Goal: Contribute content: Contribute content

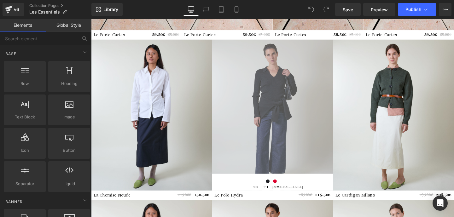
scroll to position [458, 0]
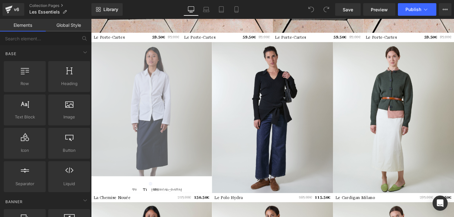
click at [165, 67] on img at bounding box center [154, 122] width 127 height 159
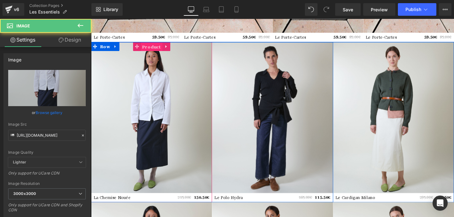
click at [153, 47] on span "Product" at bounding box center [154, 48] width 23 height 9
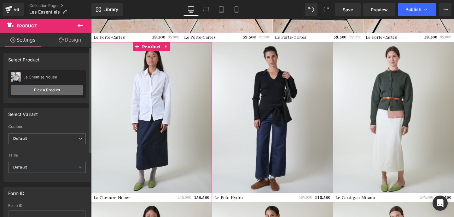
click at [50, 90] on link "Pick a Product" at bounding box center [47, 90] width 73 height 10
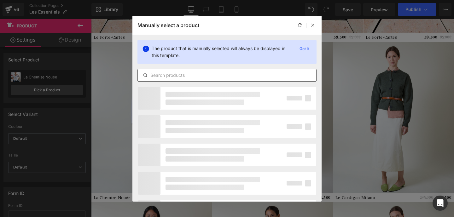
click at [179, 79] on div at bounding box center [226, 75] width 179 height 13
click at [173, 75] on input "text" at bounding box center [227, 76] width 178 height 8
type input "c"
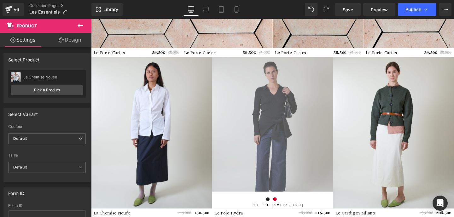
scroll to position [451, 0]
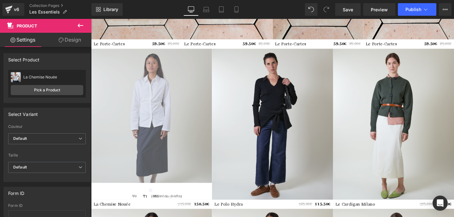
click at [160, 80] on img at bounding box center [154, 129] width 127 height 159
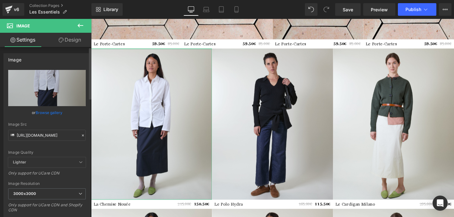
click at [51, 116] on link "Browse gallery" at bounding box center [49, 112] width 27 height 11
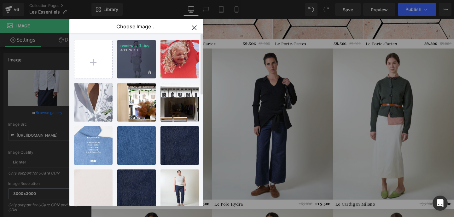
click at [137, 65] on div "reuni-p... _1_.jpg 403.76 KB" at bounding box center [136, 59] width 38 height 38
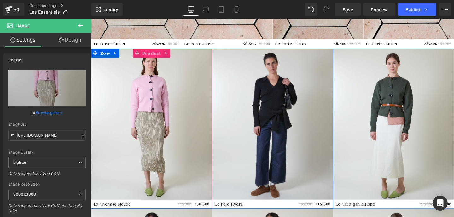
click at [155, 54] on span "Product" at bounding box center [154, 54] width 23 height 9
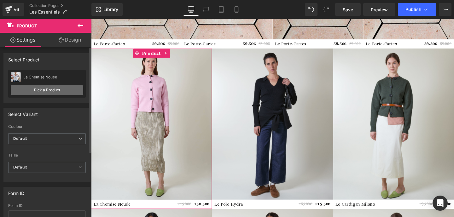
click at [52, 90] on link "Pick a Product" at bounding box center [47, 90] width 73 height 10
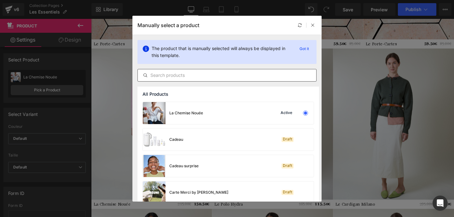
click at [184, 78] on input "text" at bounding box center [227, 76] width 178 height 8
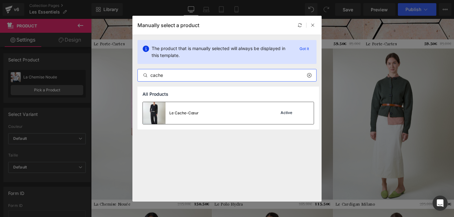
type input "cache"
click at [203, 112] on div "Le Cache-Cœur Active" at bounding box center [228, 113] width 171 height 22
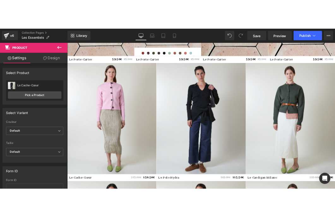
scroll to position [456, 0]
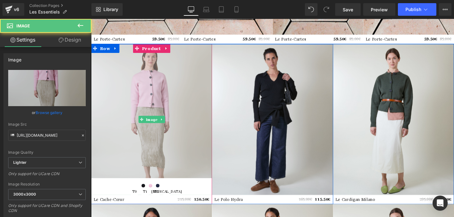
click at [176, 96] on img at bounding box center [154, 124] width 127 height 159
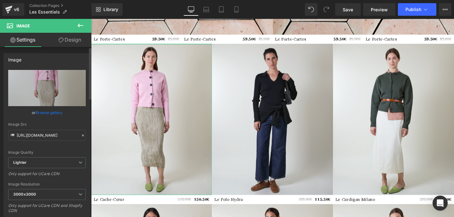
click at [48, 115] on link "Browse gallery" at bounding box center [49, 112] width 27 height 11
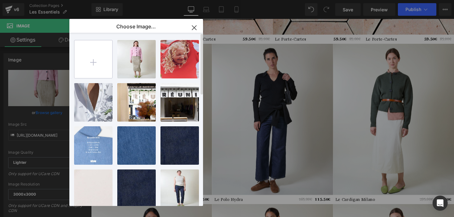
click at [77, 54] on input "file" at bounding box center [93, 59] width 38 height 38
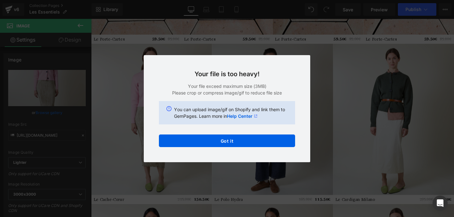
click at [289, 0] on div "Text Color Highlight Color #333333 Choose Image... Back to Library Insert reuni…" at bounding box center [227, 0] width 454 height 0
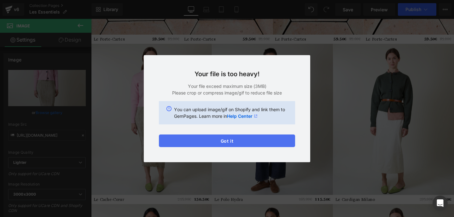
click at [259, 138] on button "Got it" at bounding box center [227, 141] width 136 height 13
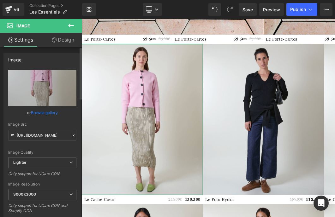
click at [51, 114] on link "Browse gallery" at bounding box center [44, 112] width 27 height 11
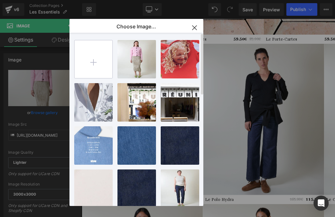
click at [97, 60] on input "file" at bounding box center [93, 59] width 38 height 38
type input "C:\fakepath\reuni-packshot-2041 (1).jpg"
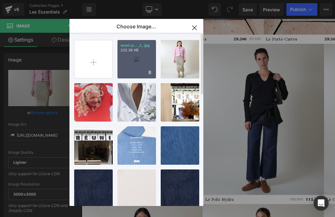
click at [129, 53] on div "reuni-p... _1_.jpg 232.38 KB" at bounding box center [136, 59] width 38 height 38
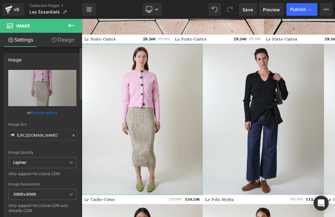
click at [51, 113] on link "Browse gallery" at bounding box center [44, 112] width 27 height 11
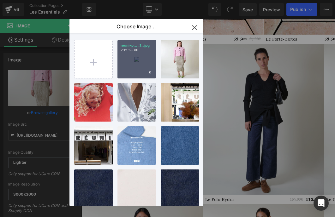
click at [141, 64] on div "reuni-p... _1_.jpg 232.38 KB" at bounding box center [136, 59] width 38 height 38
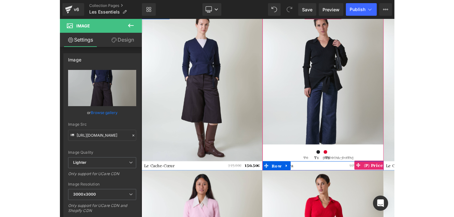
scroll to position [492, 0]
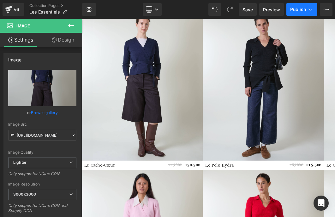
click at [301, 10] on span "Publish" at bounding box center [298, 9] width 16 height 5
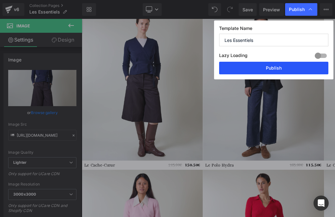
drag, startPoint x: 270, startPoint y: 66, endPoint x: 261, endPoint y: 22, distance: 45.2
click at [270, 66] on button "Publish" at bounding box center [273, 68] width 109 height 13
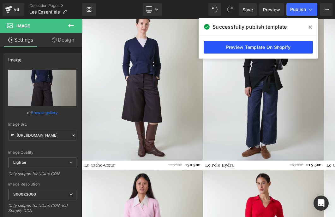
click at [261, 46] on link "Preview Template On Shopify" at bounding box center [257, 47] width 109 height 13
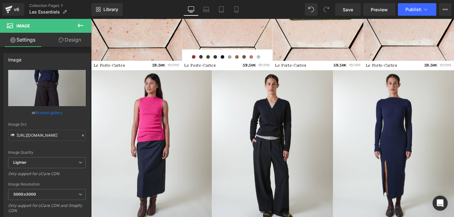
scroll to position [941, 0]
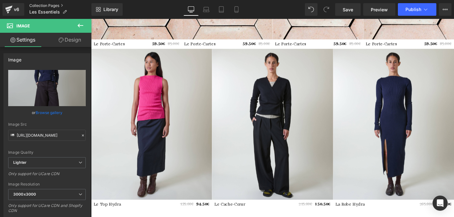
click at [44, 4] on link "Collection Pages" at bounding box center [60, 5] width 62 height 5
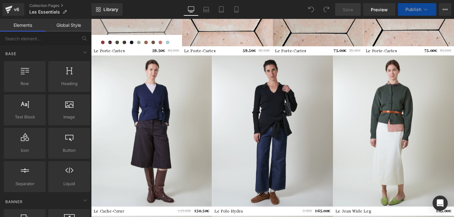
scroll to position [425, 0]
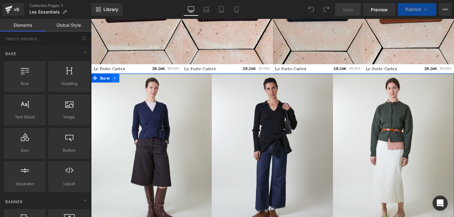
click at [116, 80] on icon at bounding box center [116, 81] width 1 height 3
click at [117, 81] on icon at bounding box center [116, 81] width 4 height 4
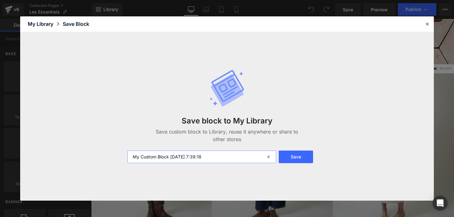
click at [160, 161] on input "My Custom Block 2025-08-27 7:39:18" at bounding box center [201, 157] width 149 height 13
type input "ligne avec chemise nouée"
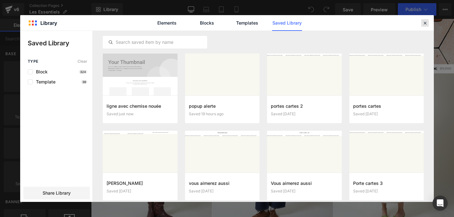
click at [424, 23] on icon at bounding box center [425, 23] width 6 height 6
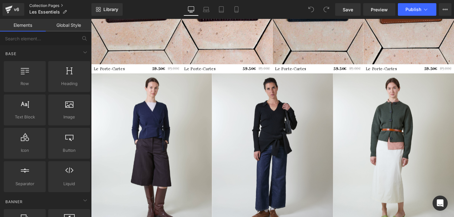
click at [49, 7] on link "Collection Pages" at bounding box center [60, 5] width 62 height 5
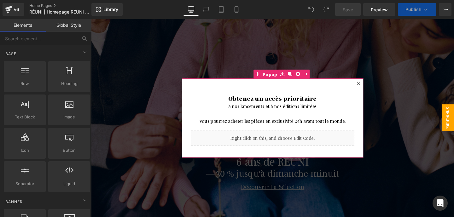
click at [372, 86] on icon at bounding box center [372, 86] width 3 height 3
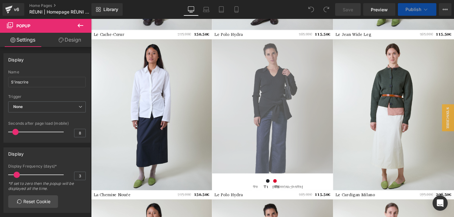
scroll to position [703, 0]
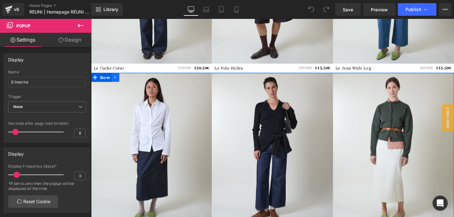
click at [115, 80] on icon at bounding box center [116, 80] width 4 height 5
click at [132, 81] on icon at bounding box center [133, 80] width 4 height 4
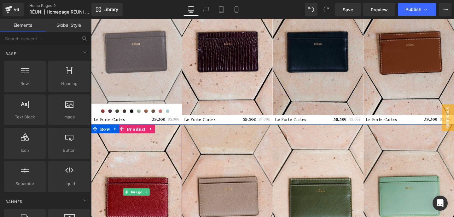
scroll to position [927, 0]
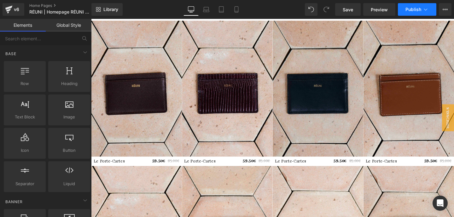
click at [412, 11] on span "Publish" at bounding box center [414, 9] width 16 height 5
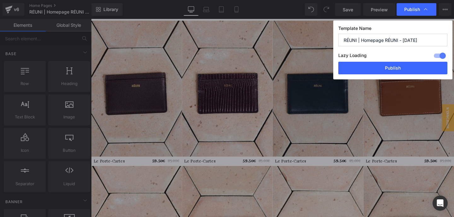
click at [403, 75] on div "Template Name RÉUNI | Homepage RÉUNI - July 25 Lazy Loading Build Upgrade plan …" at bounding box center [392, 49] width 119 height 59
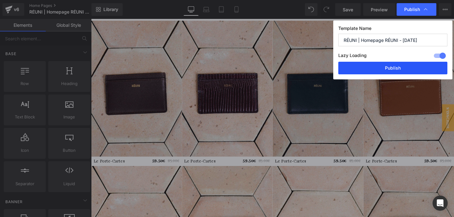
drag, startPoint x: 399, startPoint y: 71, endPoint x: 188, endPoint y: 12, distance: 219.0
click at [399, 71] on button "Publish" at bounding box center [392, 68] width 109 height 13
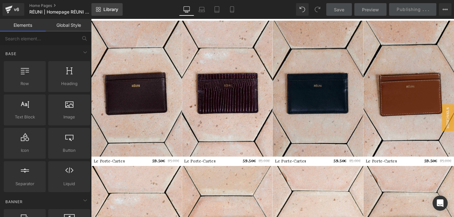
click at [109, 11] on span "Library" at bounding box center [110, 10] width 15 height 6
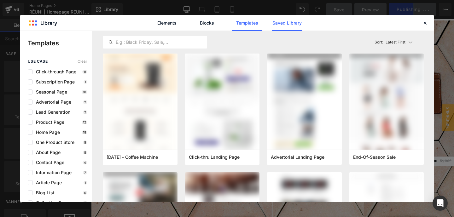
click at [286, 24] on link "Saved Library" at bounding box center [287, 23] width 30 height 16
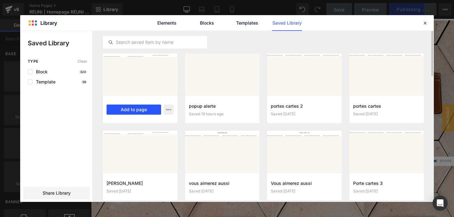
click at [127, 111] on button "Add to page" at bounding box center [134, 110] width 55 height 10
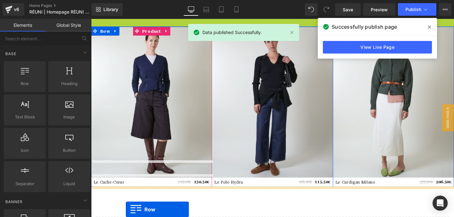
scroll to position [1133, 0]
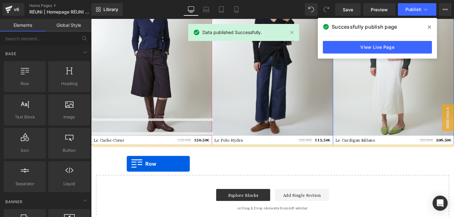
drag, startPoint x: 104, startPoint y: 106, endPoint x: 129, endPoint y: 172, distance: 69.9
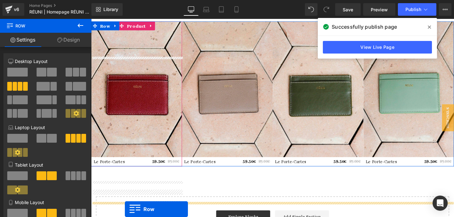
scroll to position [1117, 0]
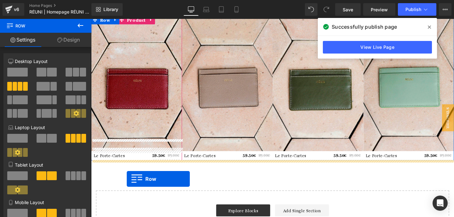
drag, startPoint x: 106, startPoint y: 149, endPoint x: 129, endPoint y: 187, distance: 44.7
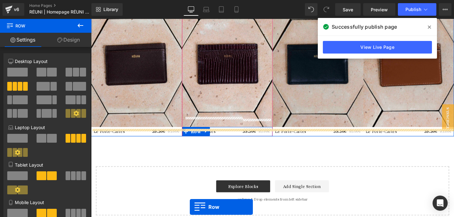
scroll to position [1134, 0]
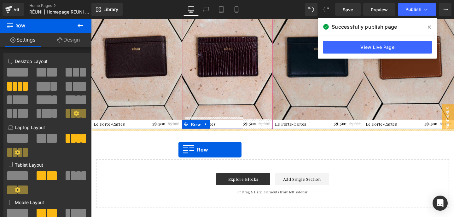
drag, startPoint x: 104, startPoint y: 61, endPoint x: 183, endPoint y: 156, distance: 124.1
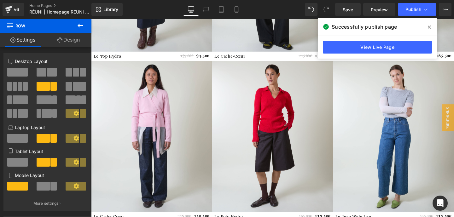
scroll to position [722, 0]
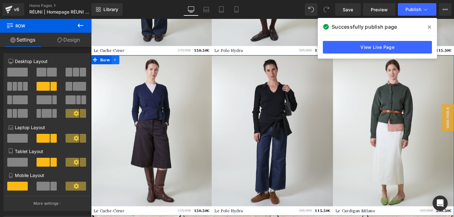
click at [117, 62] on icon at bounding box center [116, 62] width 4 height 5
click at [135, 62] on link at bounding box center [133, 61] width 8 height 9
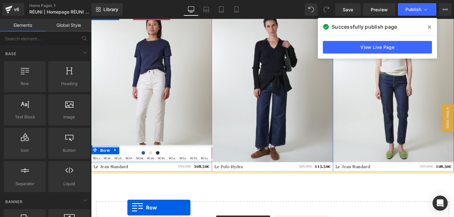
scroll to position [956, 0]
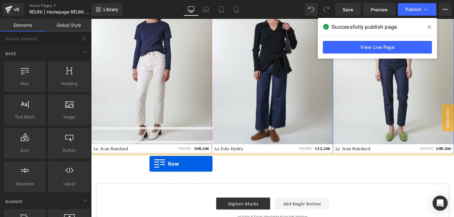
drag, startPoint x: 108, startPoint y: 75, endPoint x: 152, endPoint y: 172, distance: 106.2
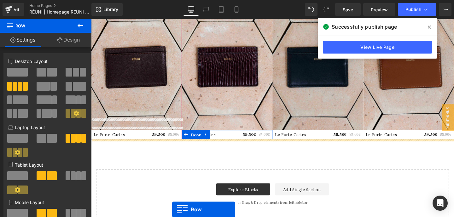
scroll to position [981, 0]
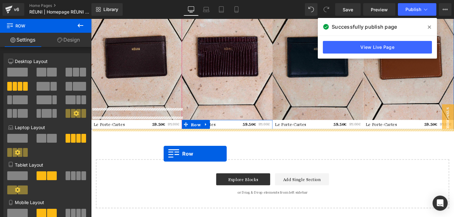
drag, startPoint x: 107, startPoint y: 71, endPoint x: 167, endPoint y: 161, distance: 108.4
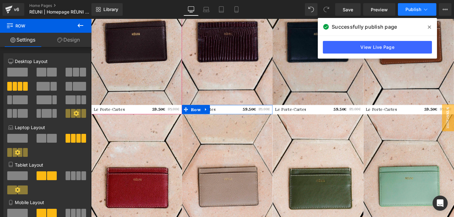
click at [421, 6] on button "Publish" at bounding box center [417, 9] width 38 height 13
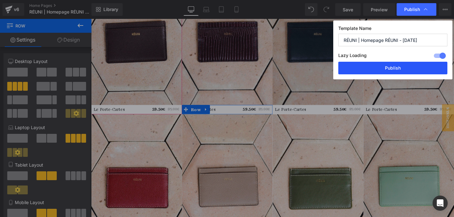
drag, startPoint x: 391, startPoint y: 64, endPoint x: 328, endPoint y: 56, distance: 63.9
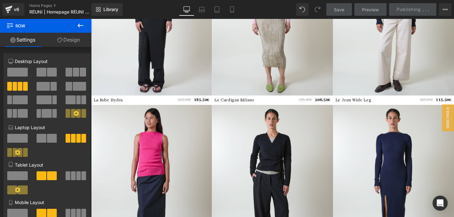
scroll to position [331, 0]
